Goal: Task Accomplishment & Management: Manage account settings

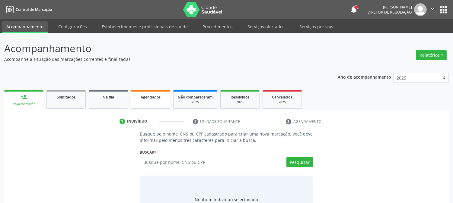
click at [158, 101] on link "Agendados" at bounding box center [150, 99] width 39 height 19
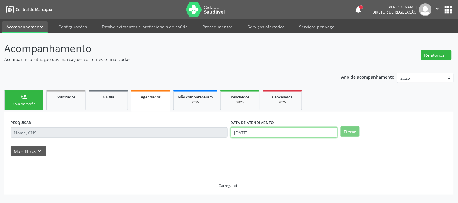
click at [254, 133] on input "[DATE]" at bounding box center [284, 133] width 107 height 10
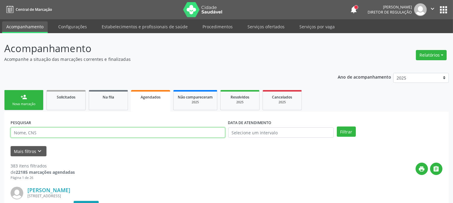
click at [170, 133] on input "text" at bounding box center [118, 133] width 215 height 10
paste input "707001868137831"
type input "707001868137831"
click at [337, 127] on button "Filtrar" at bounding box center [346, 132] width 19 height 10
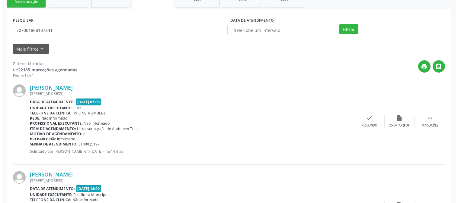
scroll to position [161, 0]
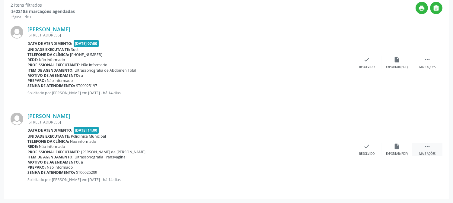
click at [432, 150] on div " Mais ações" at bounding box center [427, 149] width 30 height 13
click at [340, 150] on div "cancel Cancelar" at bounding box center [337, 149] width 30 height 13
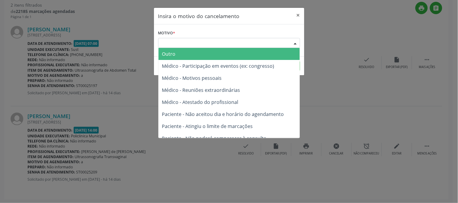
click at [251, 39] on div "Escolha o motivo" at bounding box center [229, 43] width 142 height 10
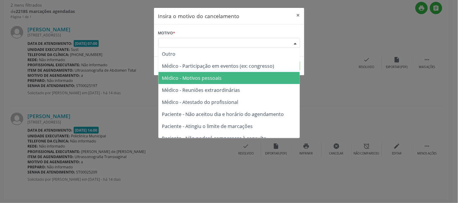
click at [248, 75] on span "Médico - Motivos pessoais" at bounding box center [228, 78] width 141 height 12
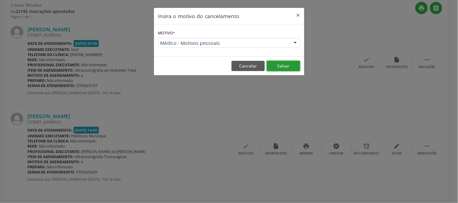
click at [276, 67] on button "Salvar" at bounding box center [283, 66] width 33 height 10
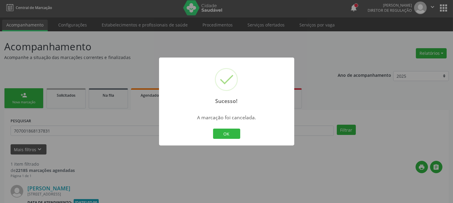
scroll to position [74, 0]
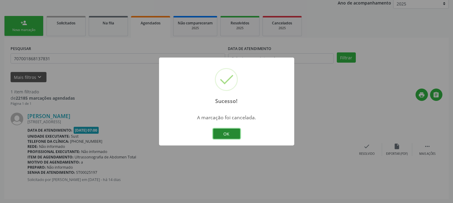
click at [228, 136] on button "OK" at bounding box center [226, 134] width 27 height 10
